Goal: Transaction & Acquisition: Purchase product/service

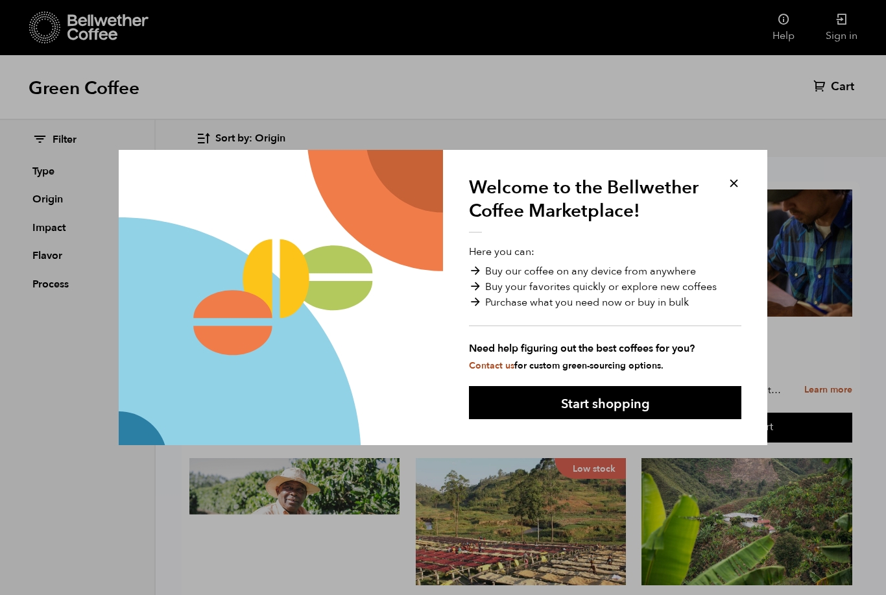
click at [732, 180] on button at bounding box center [734, 183] width 15 height 15
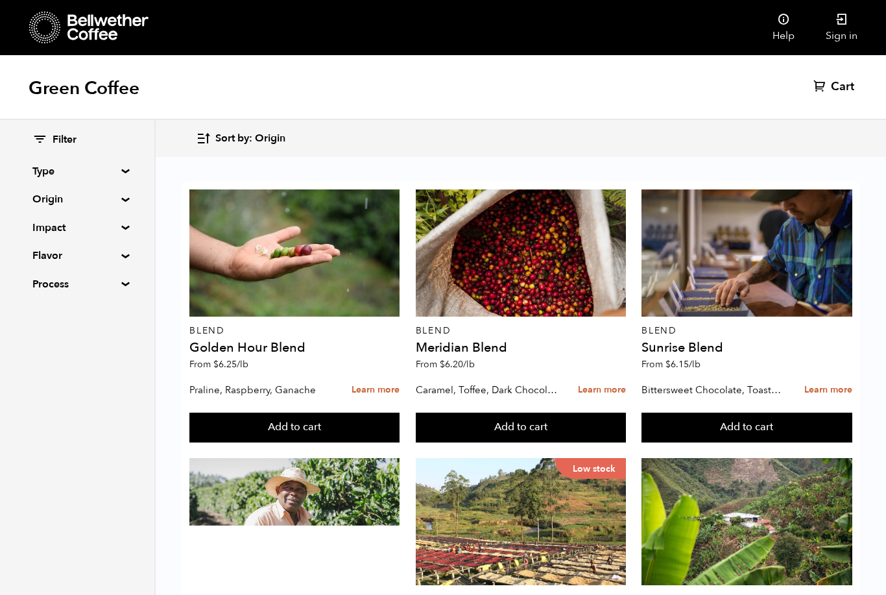
scroll to position [1187, 0]
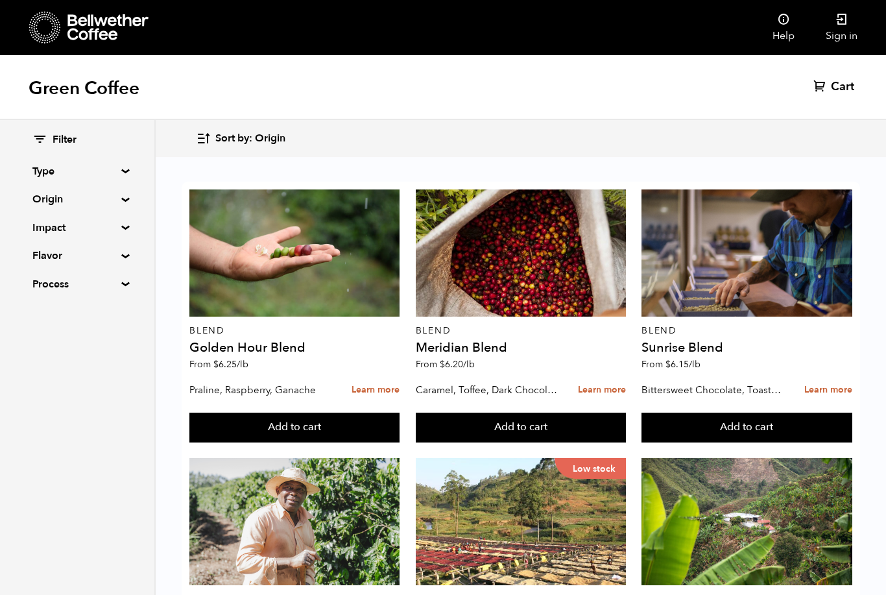
scroll to position [143, 0]
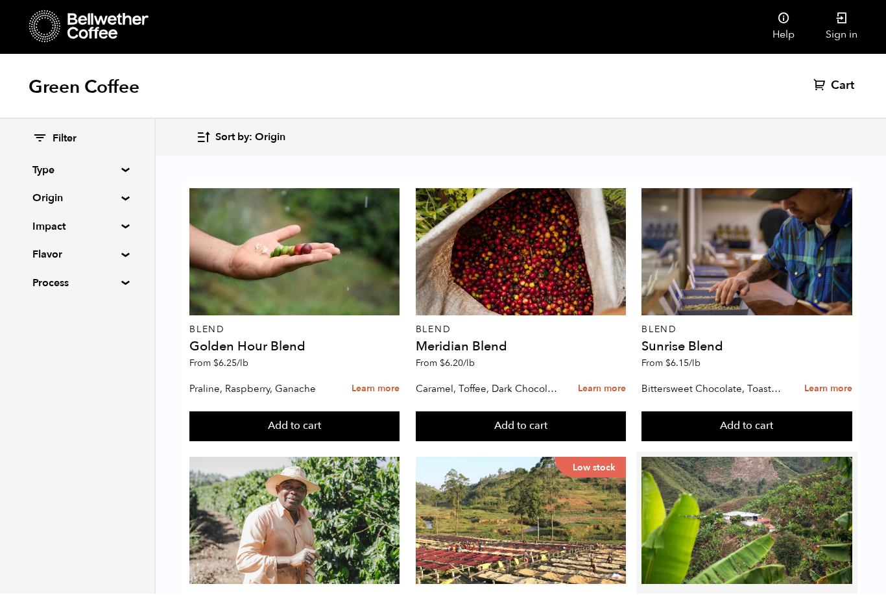
click at [707, 594] on p "[GEOGRAPHIC_DATA]" at bounding box center [747, 599] width 210 height 9
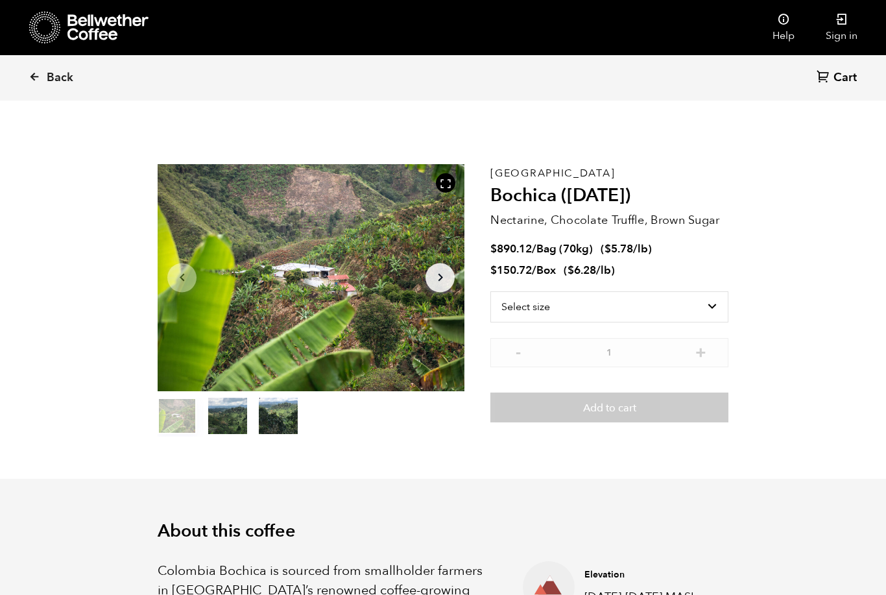
scroll to position [564, 555]
click at [439, 278] on icon "Arrow Right" at bounding box center [441, 278] width 16 height 16
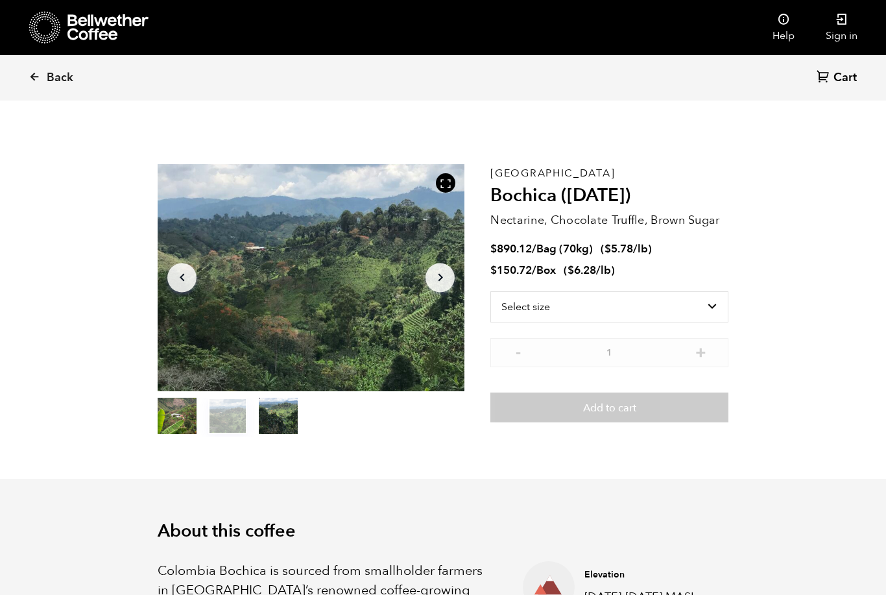
click at [452, 283] on button "Arrow Right" at bounding box center [440, 277] width 29 height 29
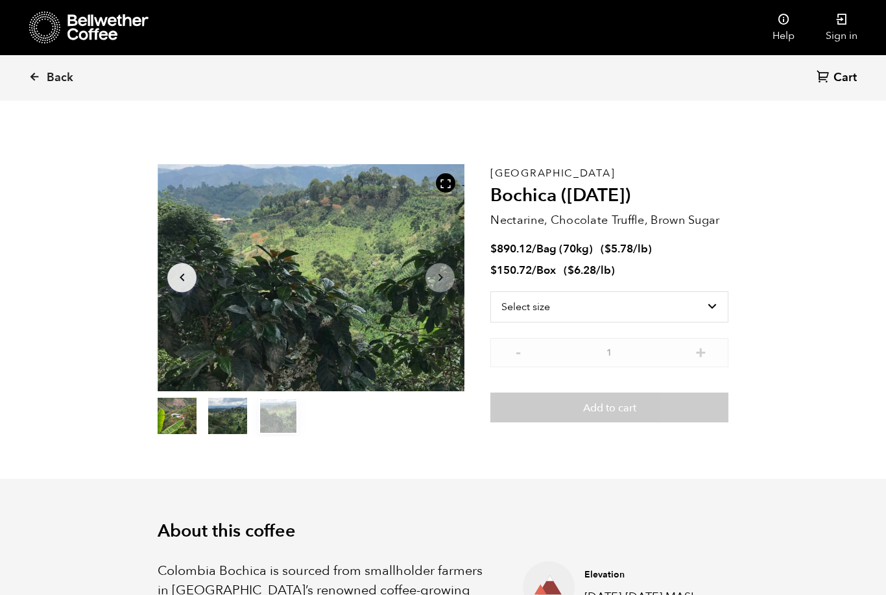
click at [445, 273] on icon "Arrow Right" at bounding box center [441, 278] width 16 height 16
click at [449, 265] on button "Arrow Right" at bounding box center [440, 277] width 29 height 29
click at [708, 302] on select "Select size Bag (70kg) (154 lbs) Box (24 lbs)" at bounding box center [610, 306] width 238 height 31
select select "box"
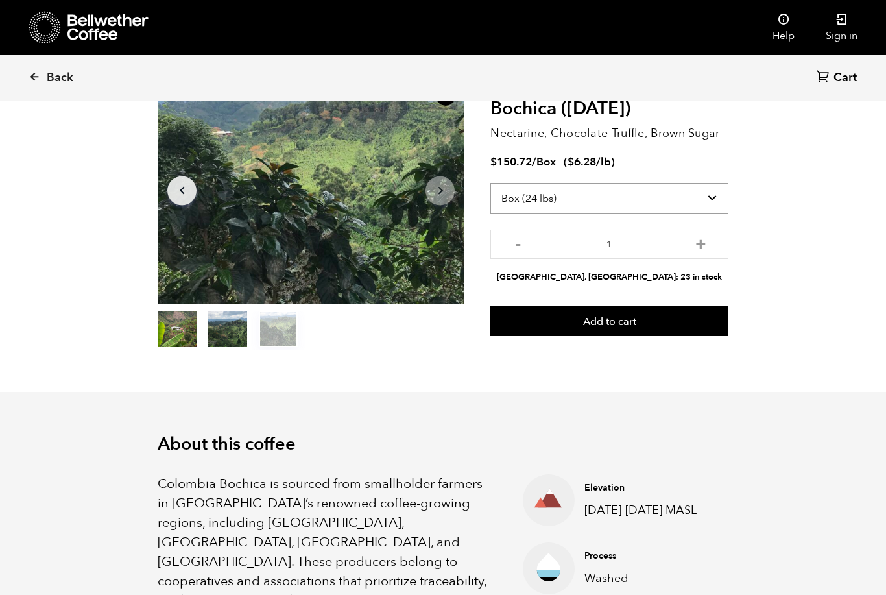
scroll to position [0, 0]
